Goal: Task Accomplishment & Management: Use online tool/utility

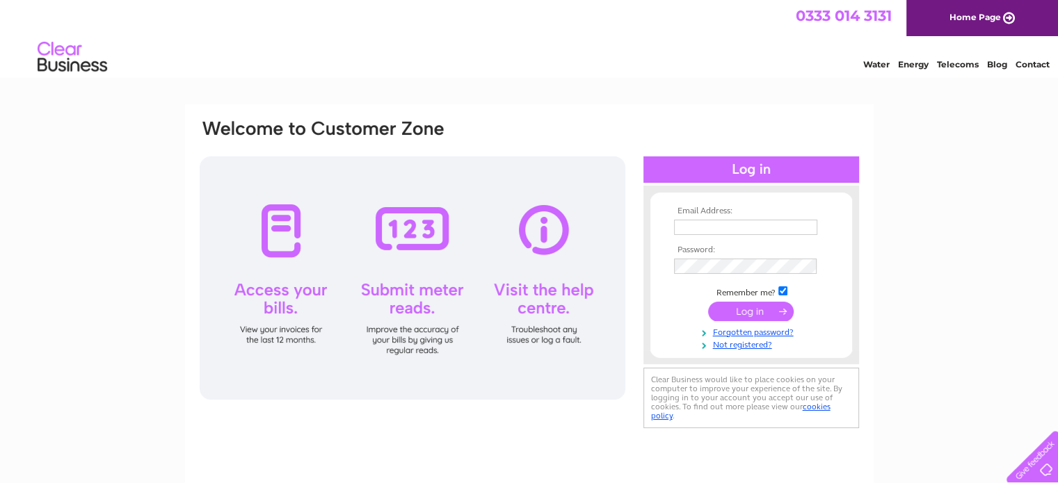
click at [726, 227] on input "text" at bounding box center [745, 227] width 143 height 15
type input "mariehagon@outlook.com"
click at [722, 314] on input "submit" at bounding box center [751, 311] width 86 height 19
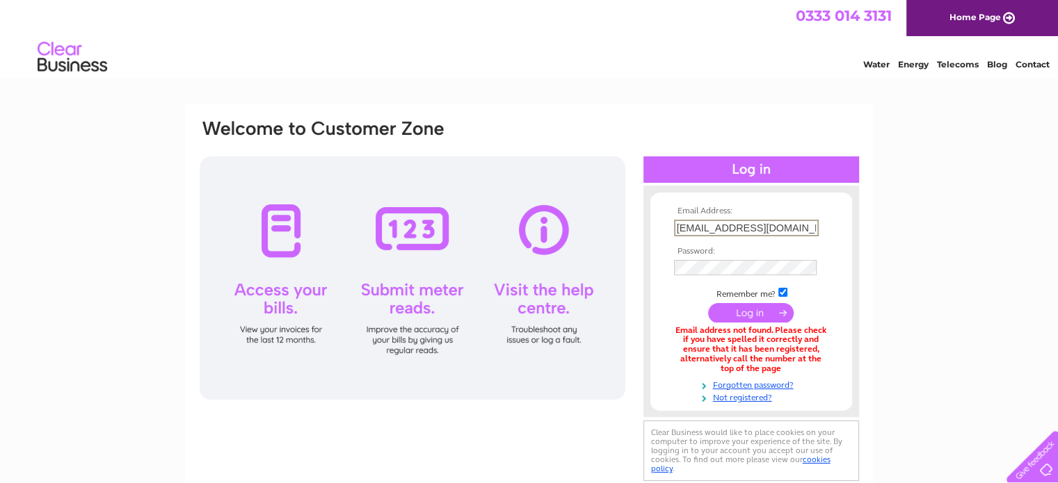
click at [730, 225] on input "mariehagon@outlook.com" at bounding box center [746, 228] width 145 height 17
type input "mariehagon1@outlook.com"
click at [719, 314] on input "submit" at bounding box center [751, 312] width 86 height 19
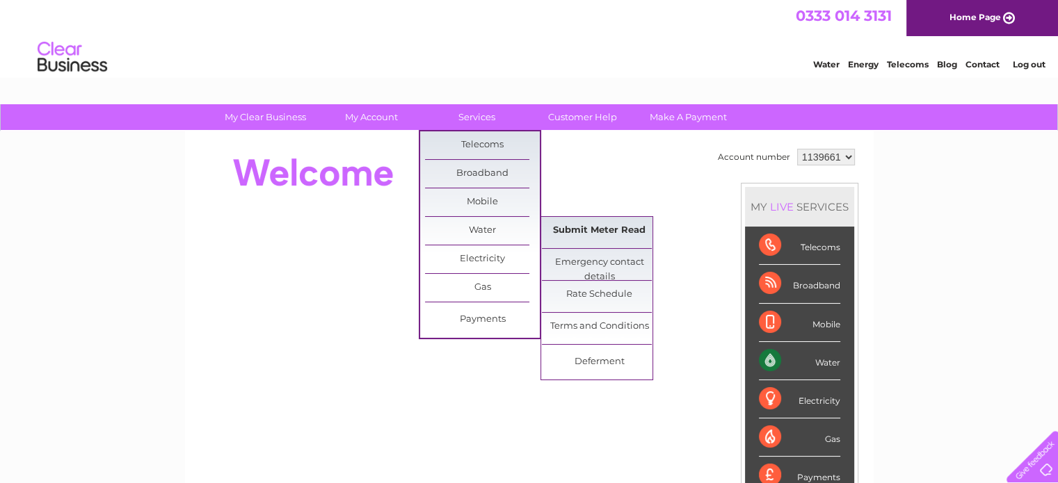
click at [578, 231] on link "Submit Meter Read" at bounding box center [599, 231] width 115 height 28
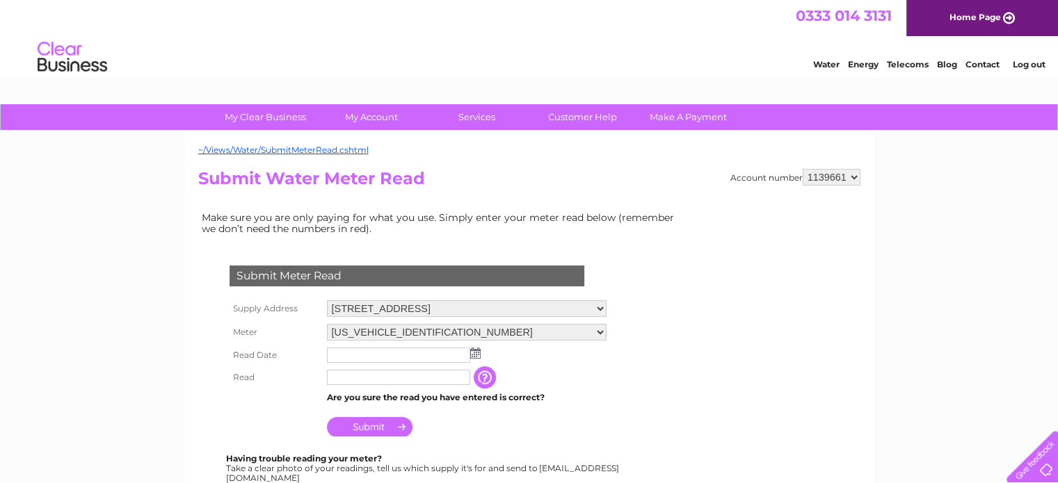
click at [478, 353] on img at bounding box center [475, 353] width 10 height 11
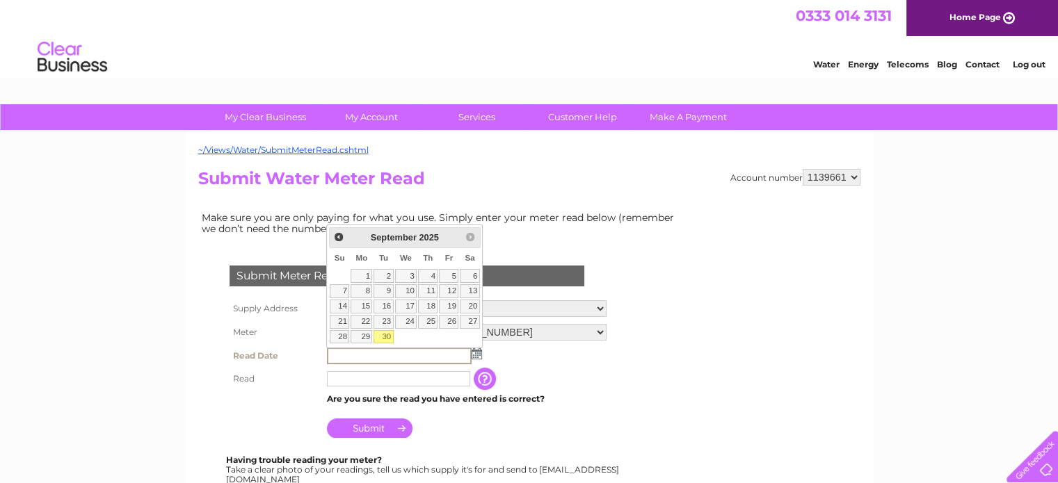
click at [389, 337] on link "30" at bounding box center [382, 337] width 19 height 14
type input "[DATE]"
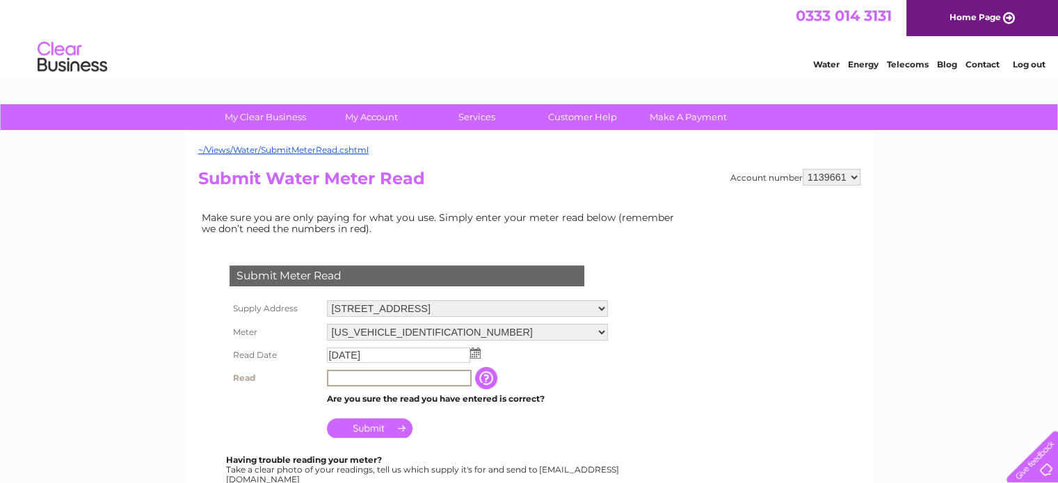
click at [387, 378] on input "text" at bounding box center [399, 378] width 145 height 17
type input "03791"
click at [365, 429] on input "Submit" at bounding box center [370, 428] width 86 height 19
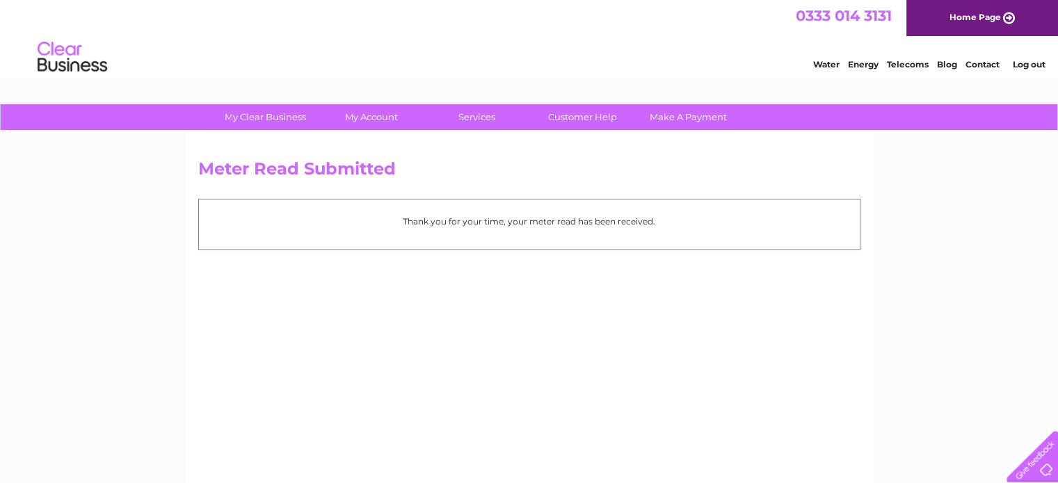
click at [1027, 62] on link "Log out" at bounding box center [1028, 64] width 33 height 10
